Goal: Transaction & Acquisition: Obtain resource

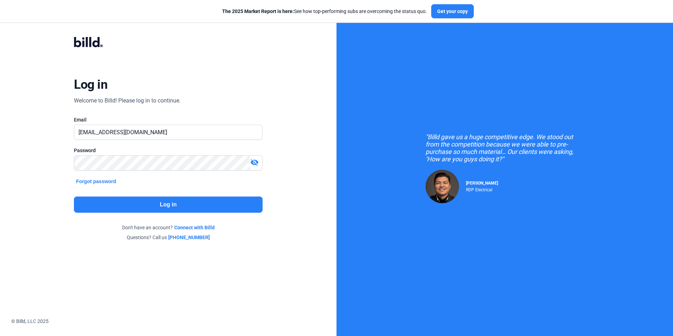
drag, startPoint x: 0, startPoint y: 0, endPoint x: 164, endPoint y: 206, distance: 263.4
click at [164, 206] on button "Log in" at bounding box center [168, 204] width 188 height 16
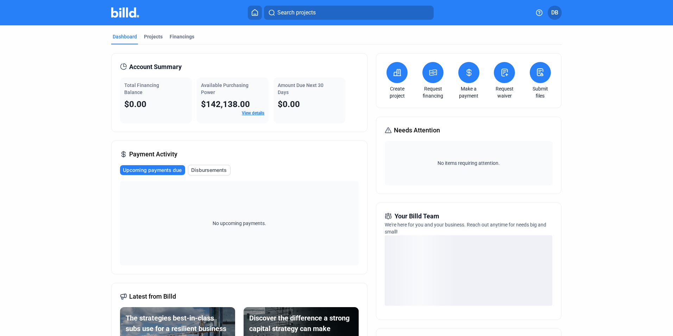
click at [430, 77] on button at bounding box center [432, 72] width 21 height 21
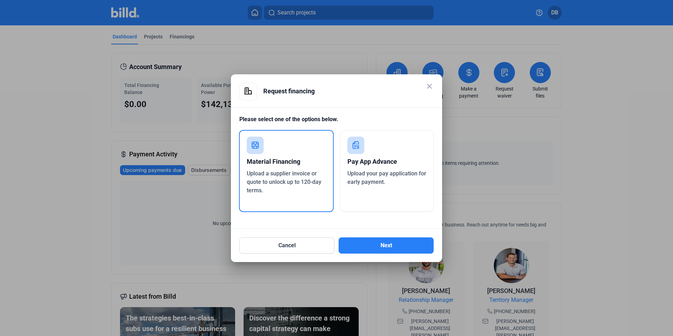
click at [286, 176] on span "Upload a supplier invoice or quote to unlock up to 120-day terms." at bounding box center [284, 182] width 75 height 24
click at [384, 244] on button "Next" at bounding box center [385, 245] width 95 height 16
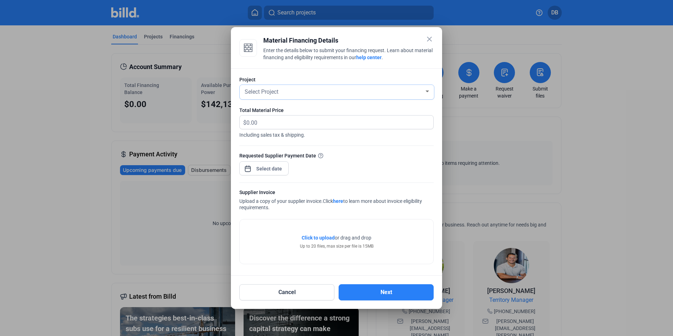
click at [428, 92] on div at bounding box center [427, 91] width 6 height 6
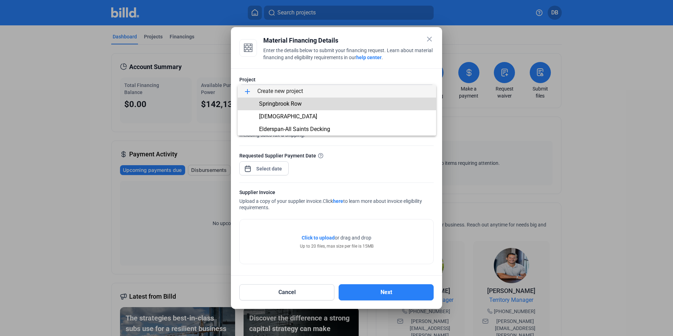
click at [366, 104] on span "Springbrook Row" at bounding box center [336, 103] width 187 height 13
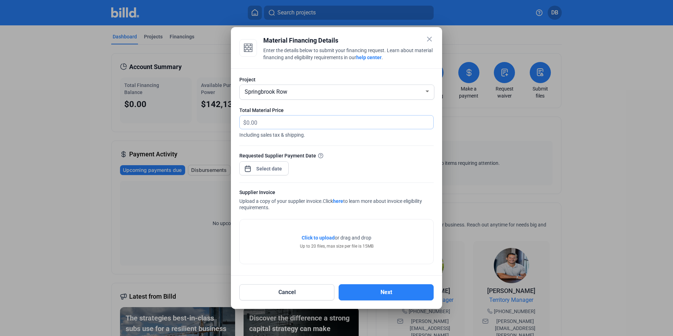
click at [278, 123] on input "text" at bounding box center [339, 122] width 187 height 14
type input "31,200.34"
click at [269, 171] on div "close Material Financing Details Enter the details below to submit your financi…" at bounding box center [336, 168] width 673 height 336
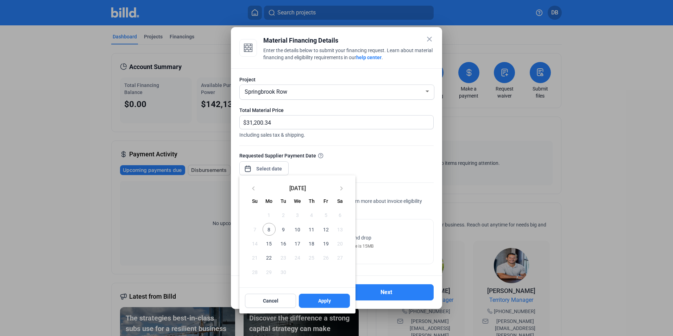
click at [310, 229] on span "11" at bounding box center [311, 229] width 13 height 13
click at [323, 303] on span "Apply" at bounding box center [324, 300] width 13 height 7
type input "[DATE]"
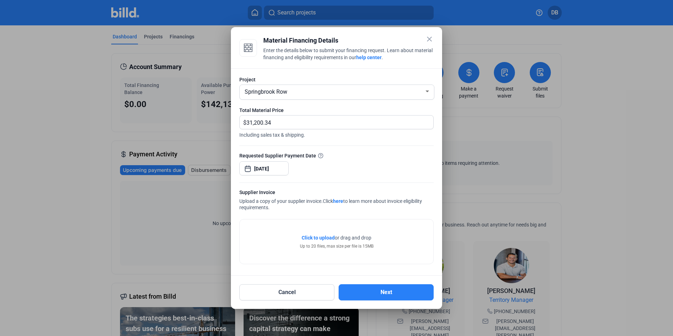
click at [312, 237] on span "Click to upload" at bounding box center [318, 238] width 33 height 6
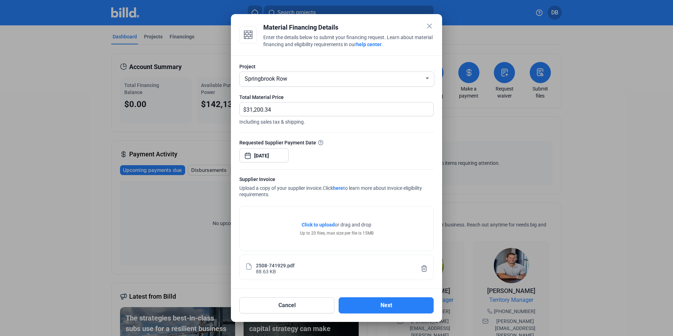
click at [309, 223] on span "Click to upload" at bounding box center [318, 225] width 33 height 6
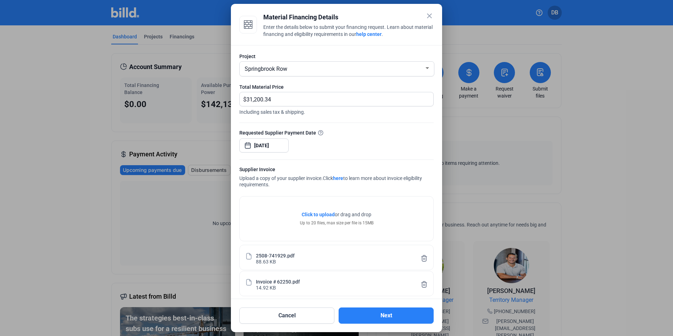
click at [308, 214] on span "Click to upload" at bounding box center [318, 214] width 33 height 6
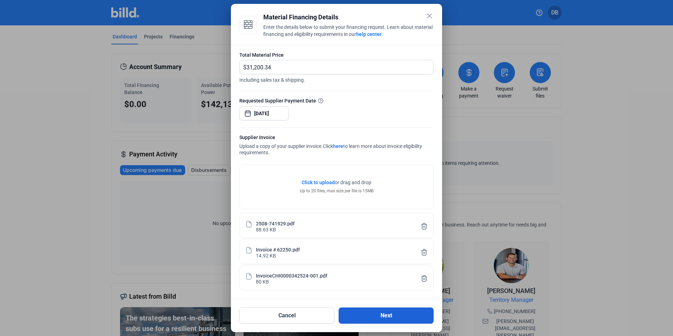
click at [384, 315] on button "Next" at bounding box center [385, 315] width 95 height 16
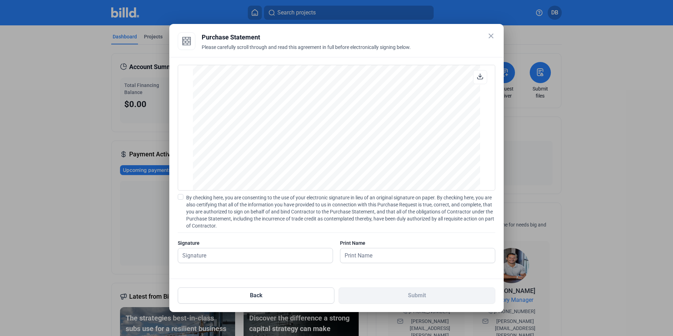
scroll to position [1322, 0]
click at [180, 197] on span at bounding box center [181, 197] width 6 height 6
click at [0, 0] on input "By checking here, you are consenting to the use of your electronic signature in…" at bounding box center [0, 0] width 0 height 0
click at [190, 255] on input "text" at bounding box center [251, 255] width 147 height 14
type input "[PERSON_NAME]"
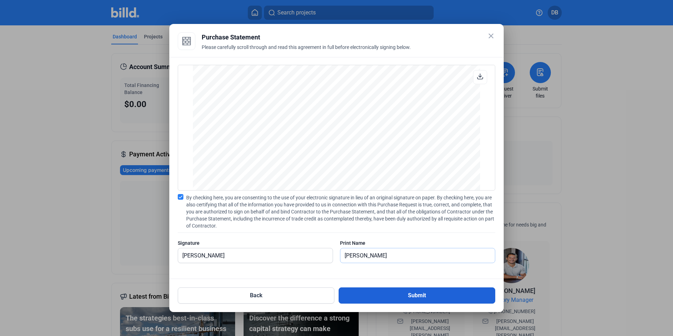
type input "[PERSON_NAME]"
click at [412, 293] on button "Submit" at bounding box center [416, 295] width 157 height 16
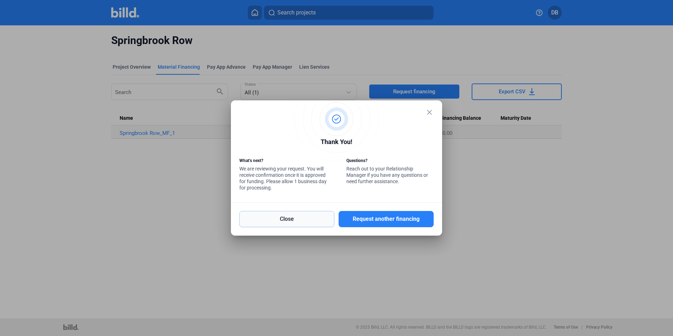
click at [287, 220] on button "Close" at bounding box center [286, 219] width 95 height 16
